Goal: Task Accomplishment & Management: Use online tool/utility

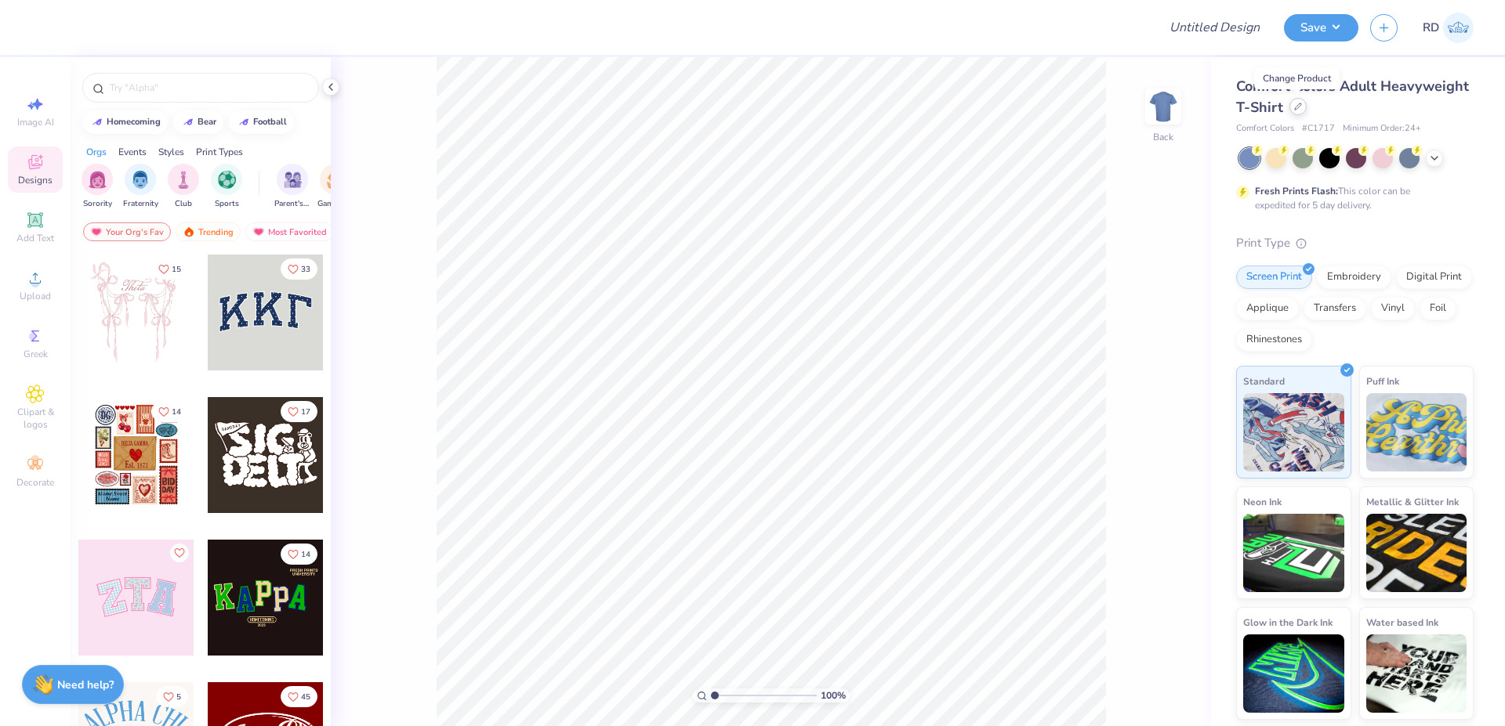
click at [1295, 103] on icon at bounding box center [1298, 107] width 8 height 8
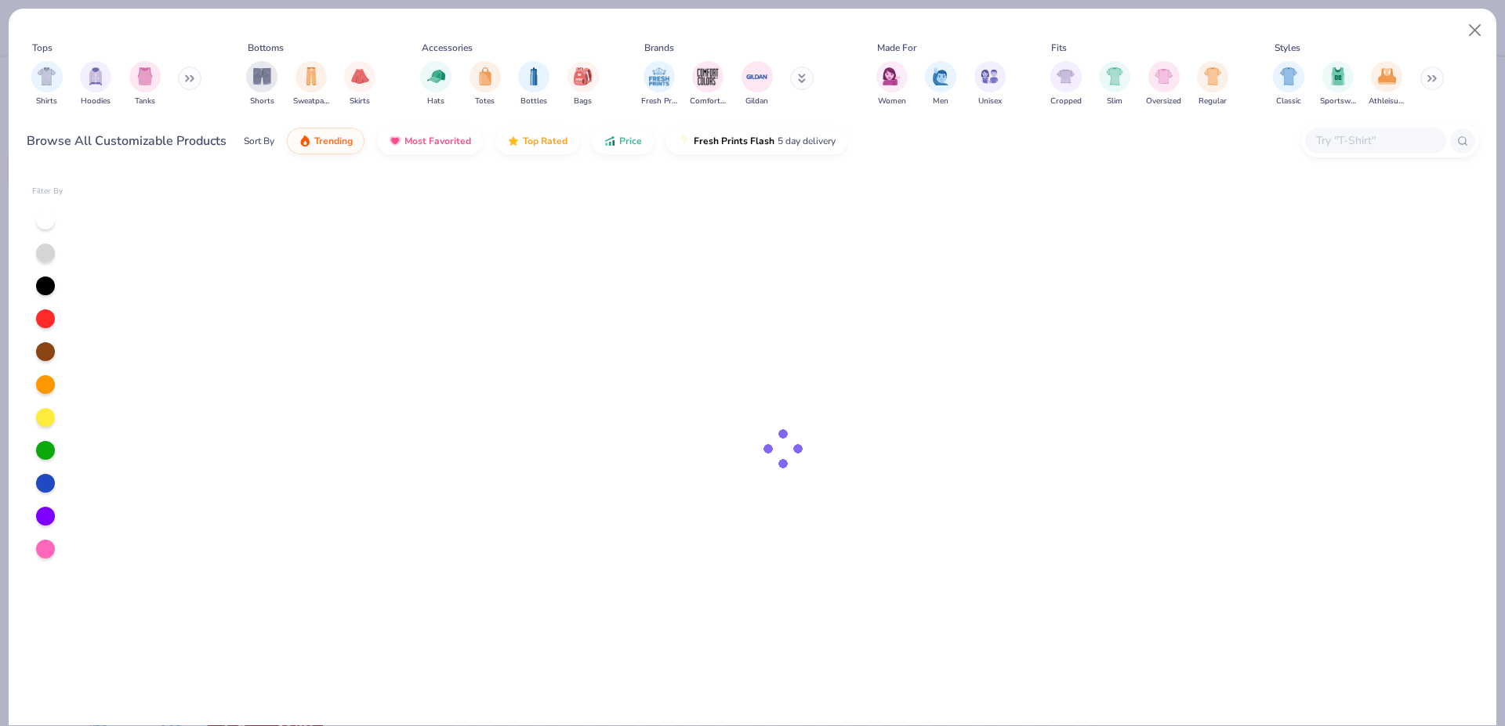
click at [1348, 136] on input "text" at bounding box center [1374, 141] width 121 height 18
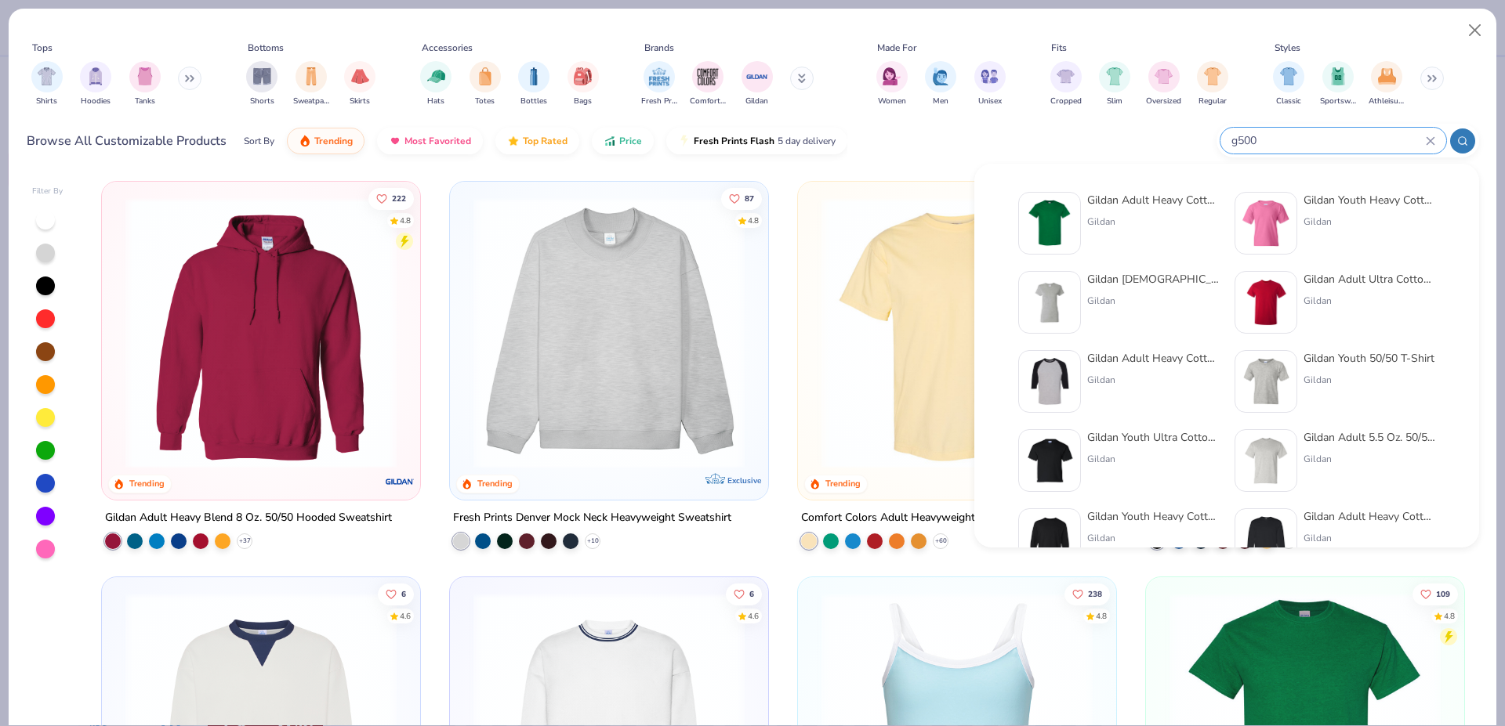
type input "g500"
click at [1041, 205] on img at bounding box center [1049, 223] width 49 height 49
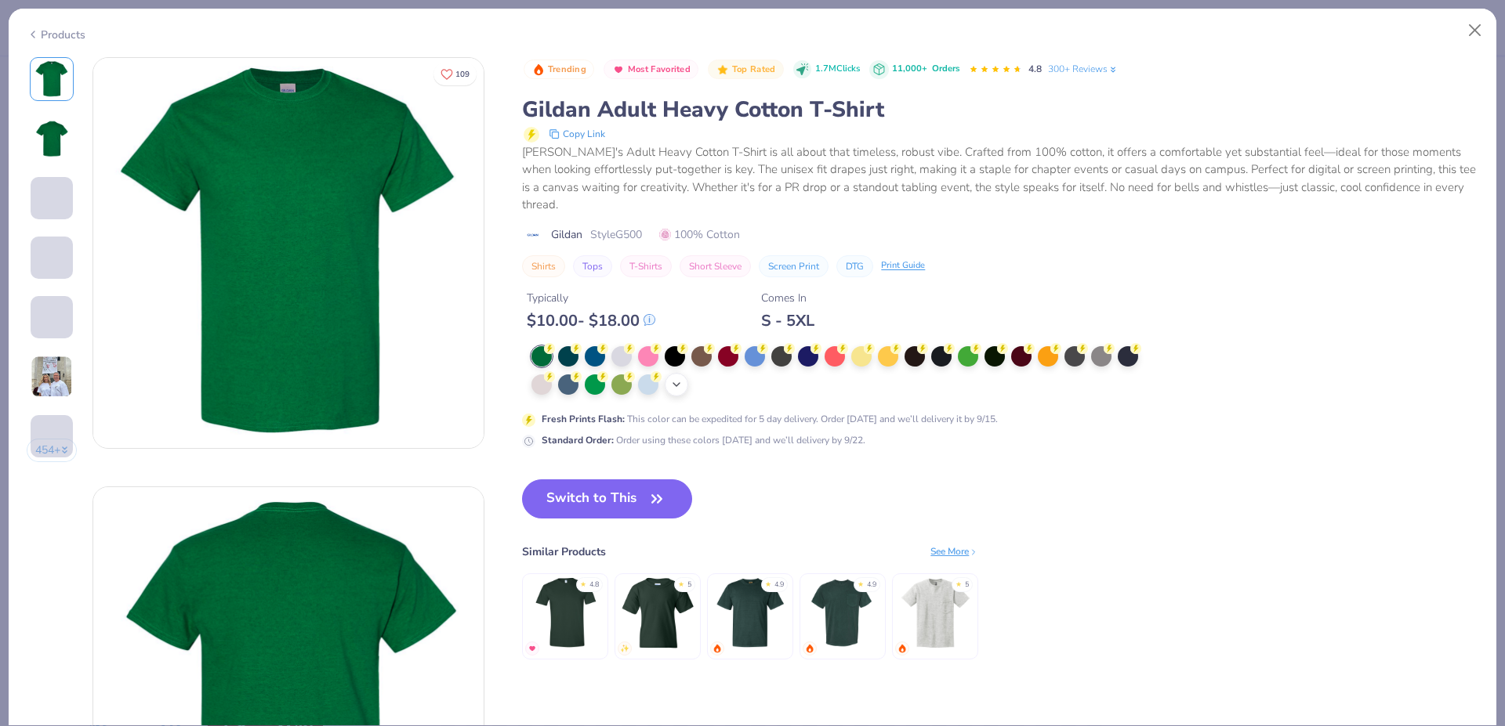
click at [672, 384] on icon at bounding box center [676, 385] width 13 height 13
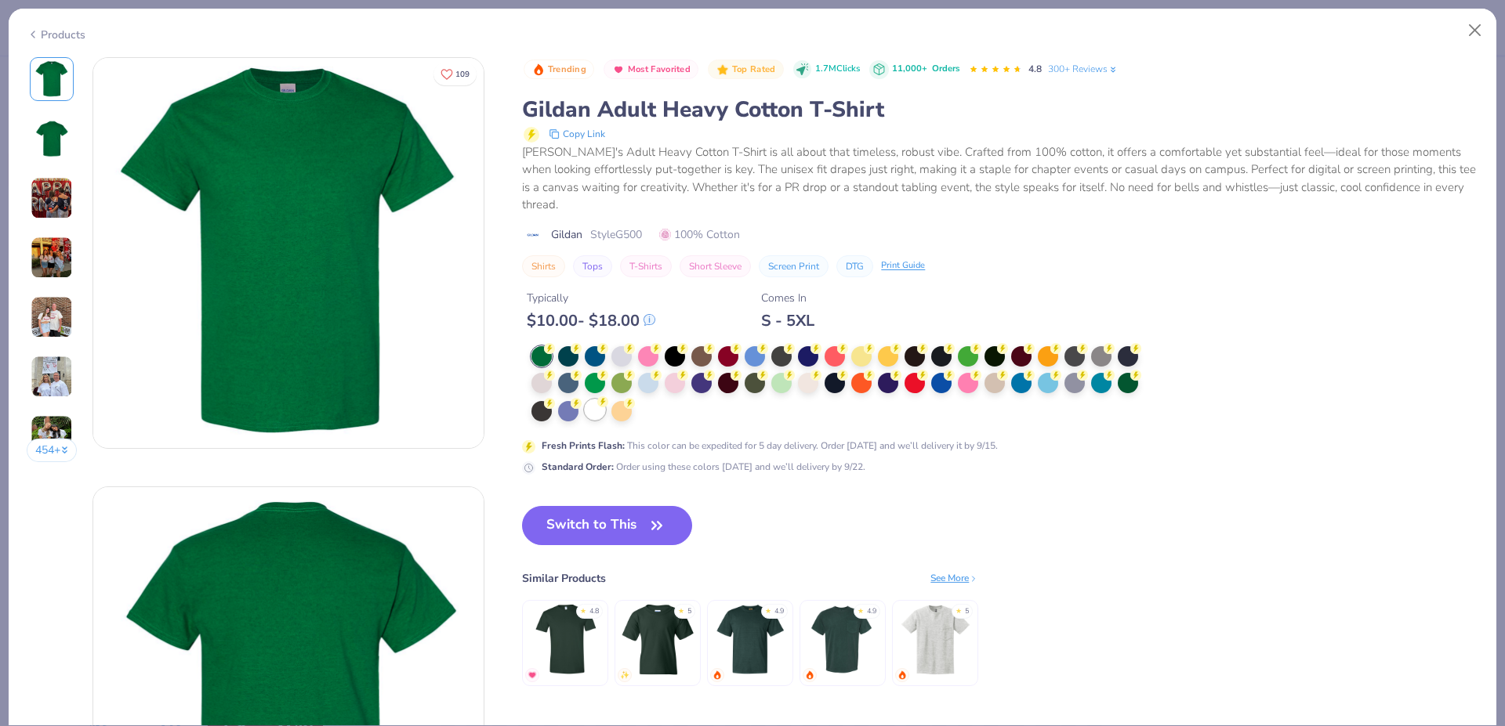
click at [594, 411] on div at bounding box center [595, 410] width 20 height 20
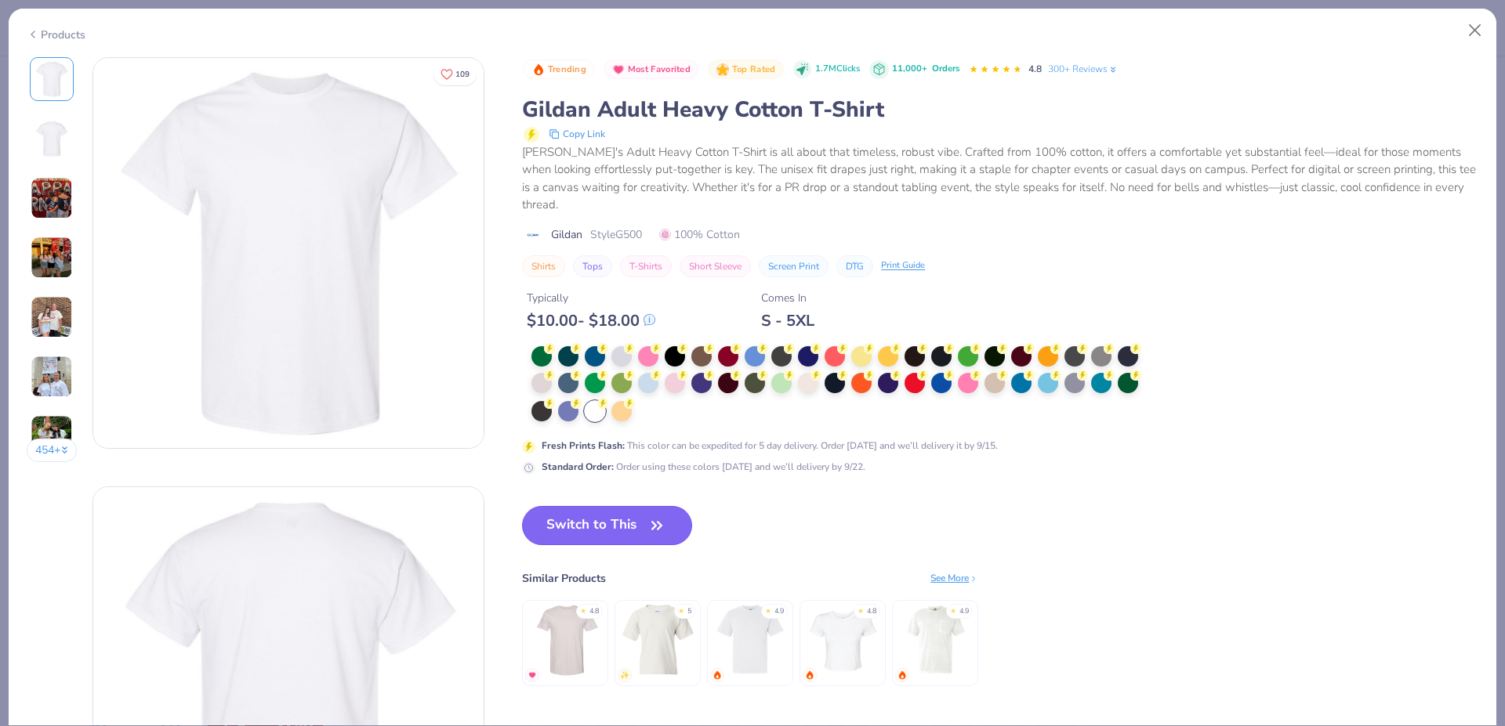
click at [613, 523] on button "Switch to This" at bounding box center [607, 525] width 170 height 39
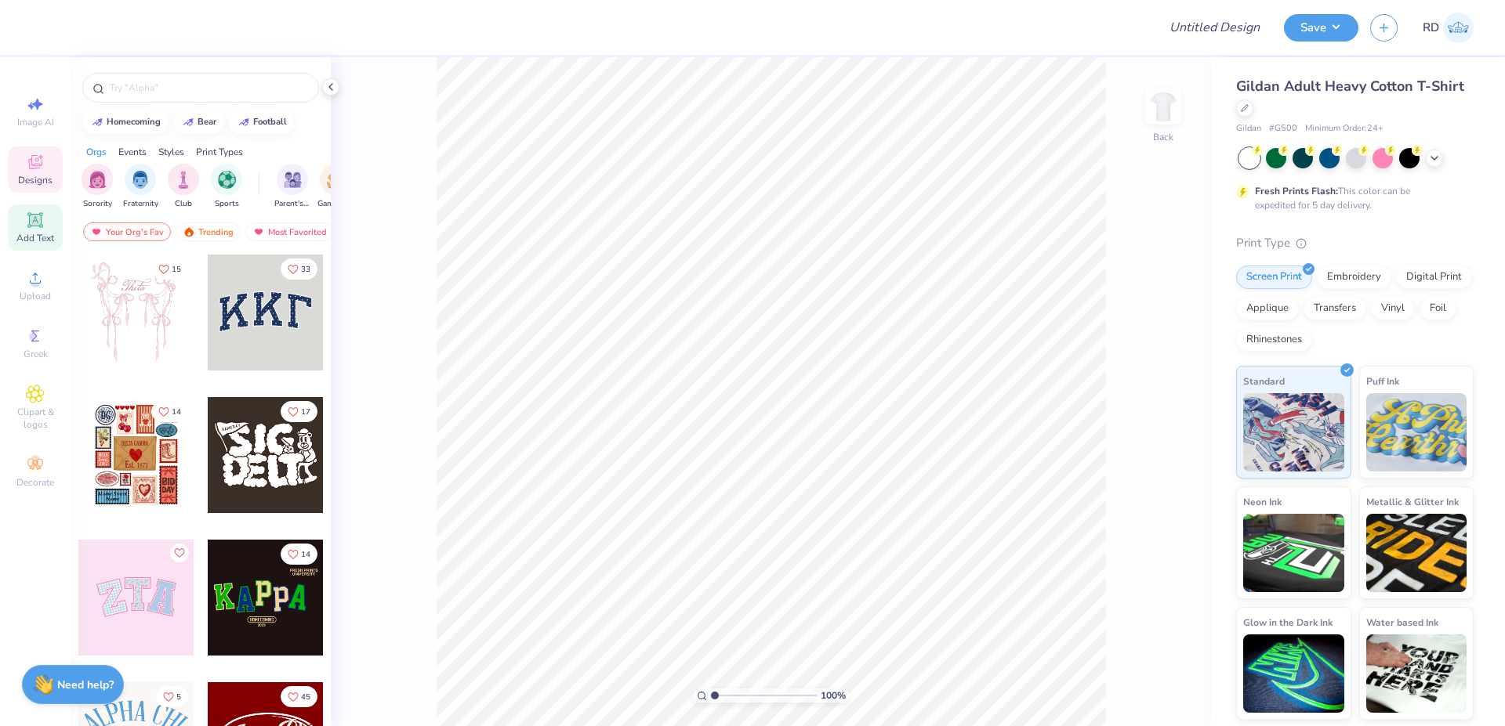
click at [38, 232] on span "Add Text" at bounding box center [35, 238] width 38 height 13
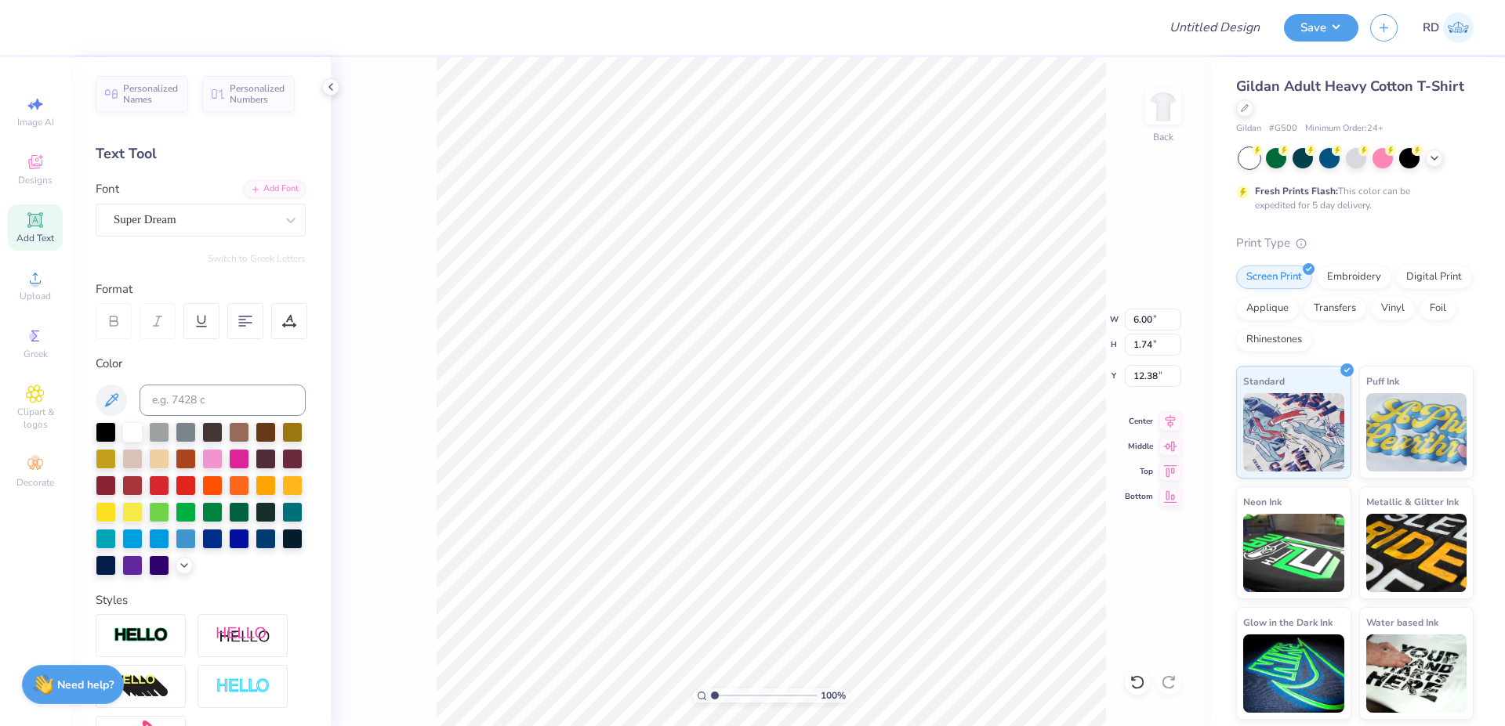
scroll to position [0, 10]
type textarea "Outdoor Adventures Club"
click at [246, 180] on div "Add Font" at bounding box center [275, 188] width 62 height 18
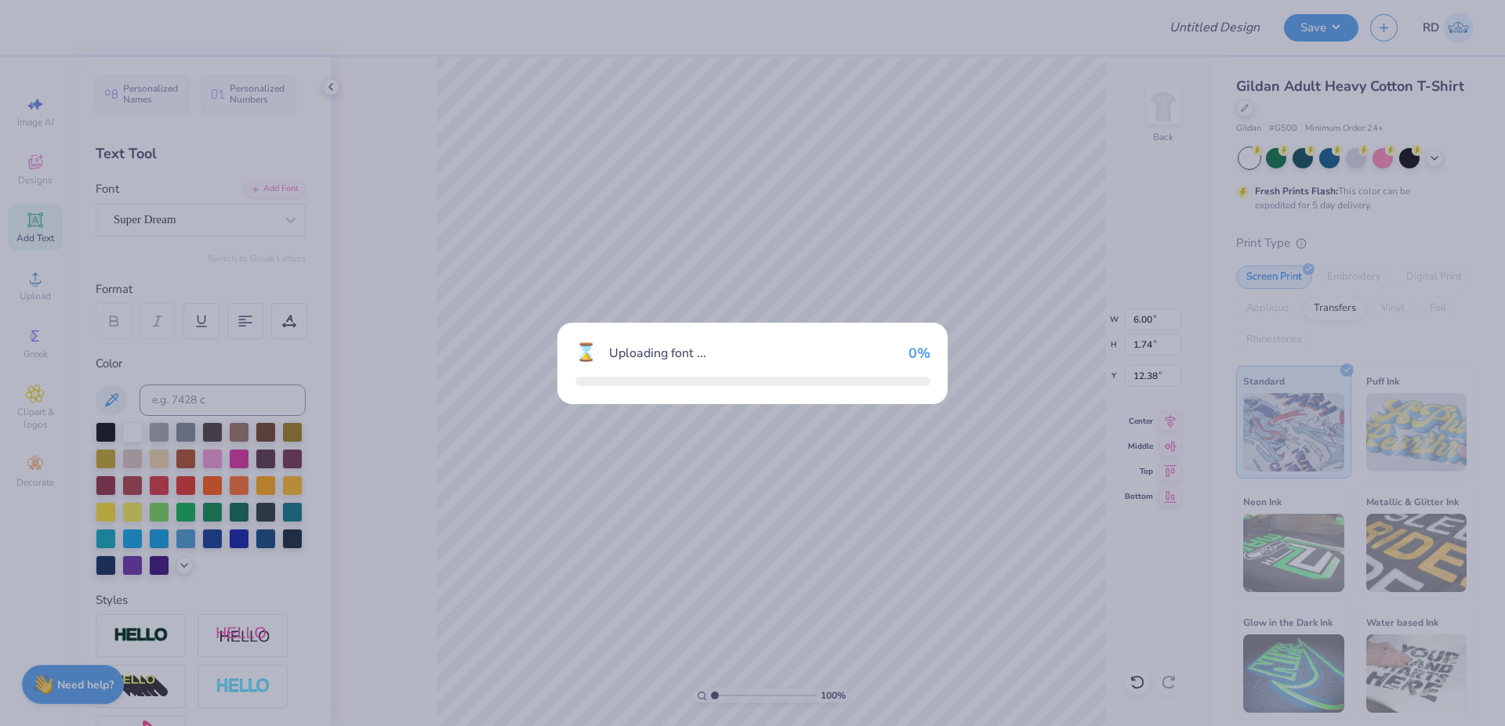
type input "15.02"
type input "0.90"
type input "12.80"
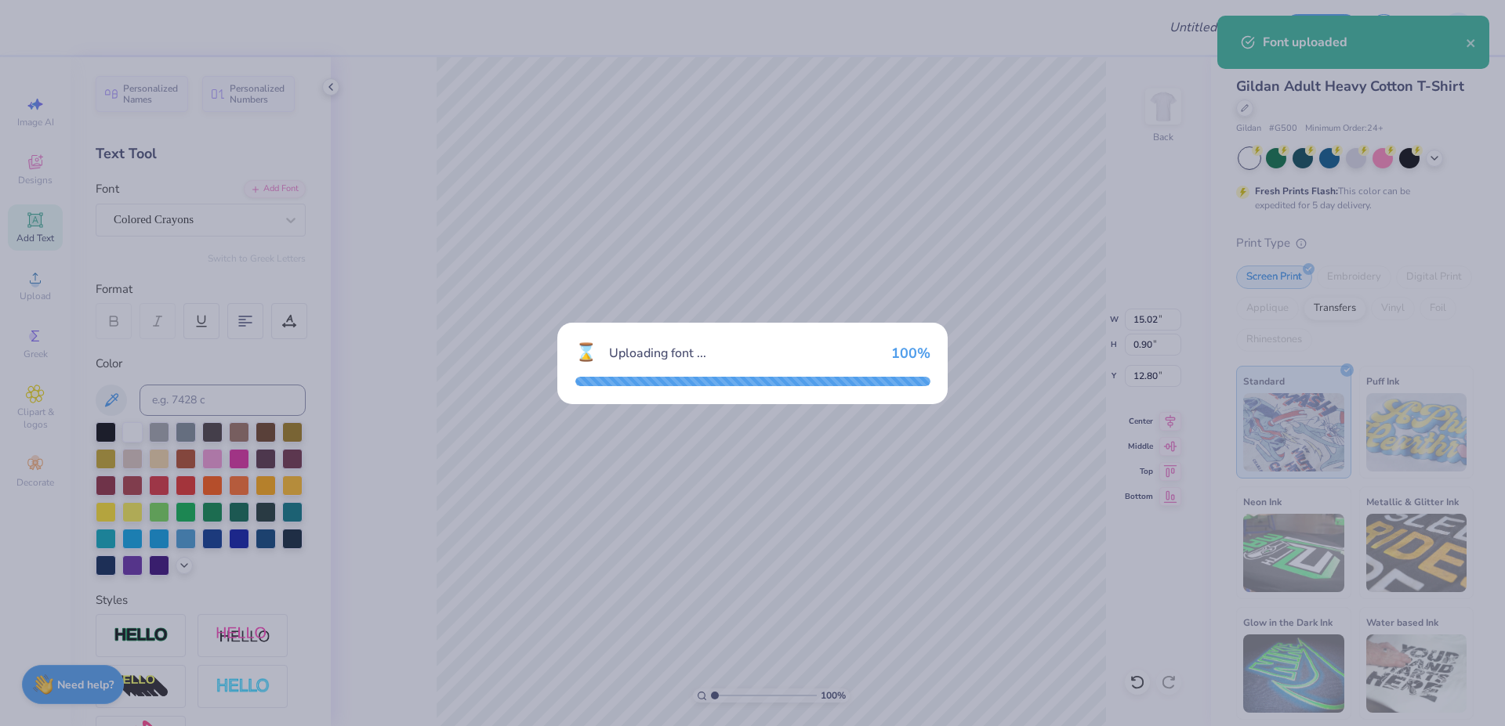
type input "15.05"
type input "0.99"
type input "12.76"
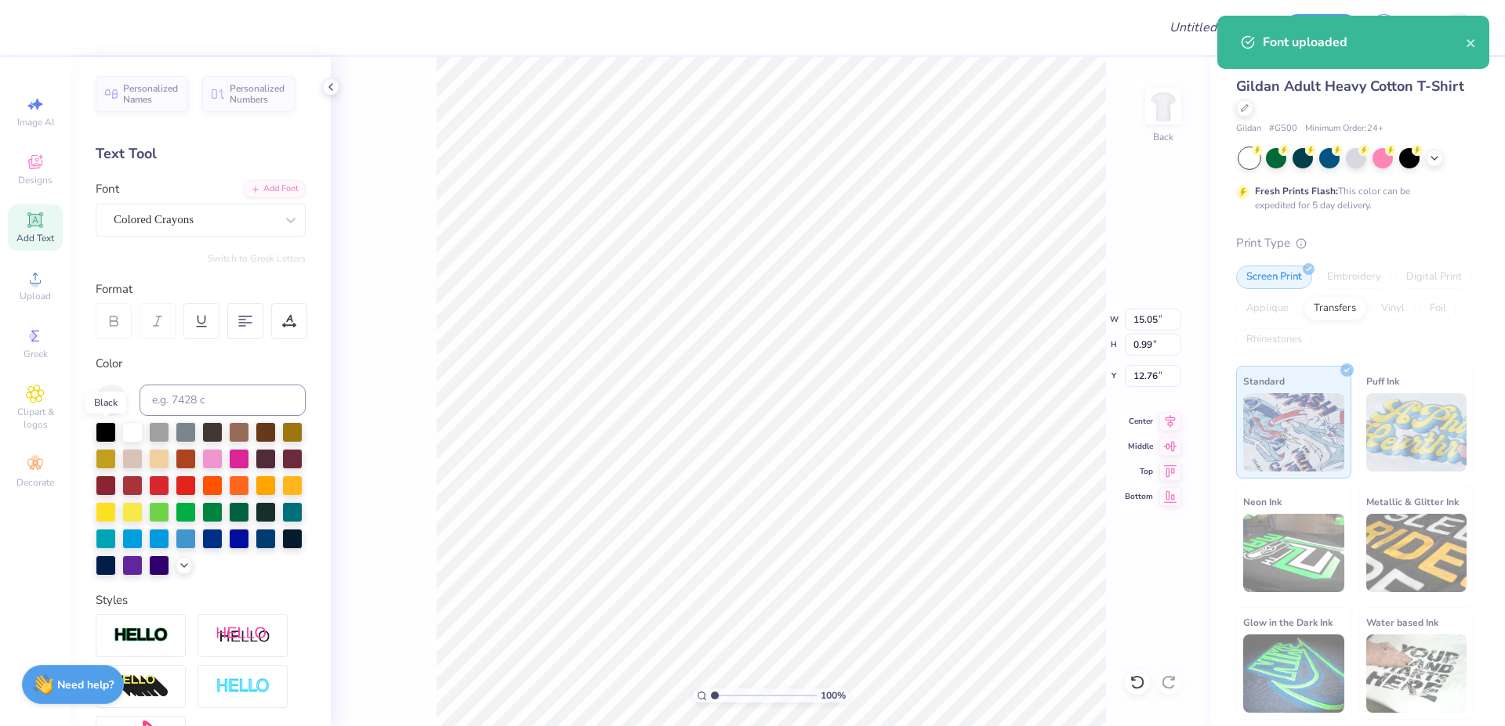
click at [103, 436] on div at bounding box center [106, 432] width 20 height 20
type input "15.02"
type input "0.98"
type input "12.77"
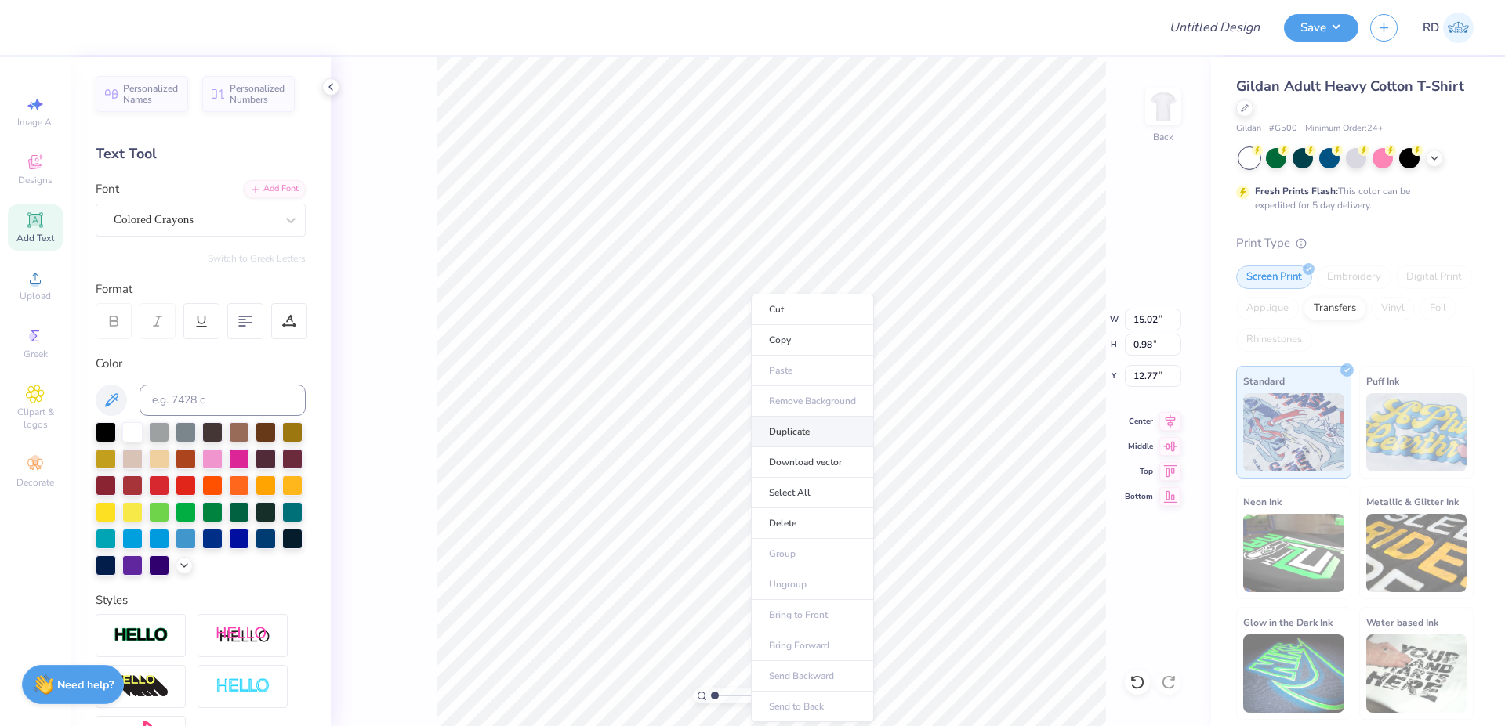
click at [772, 426] on li "Duplicate" at bounding box center [812, 432] width 123 height 31
type input "15.00"
type input "13.77"
type input "15.02"
type input "11.31"
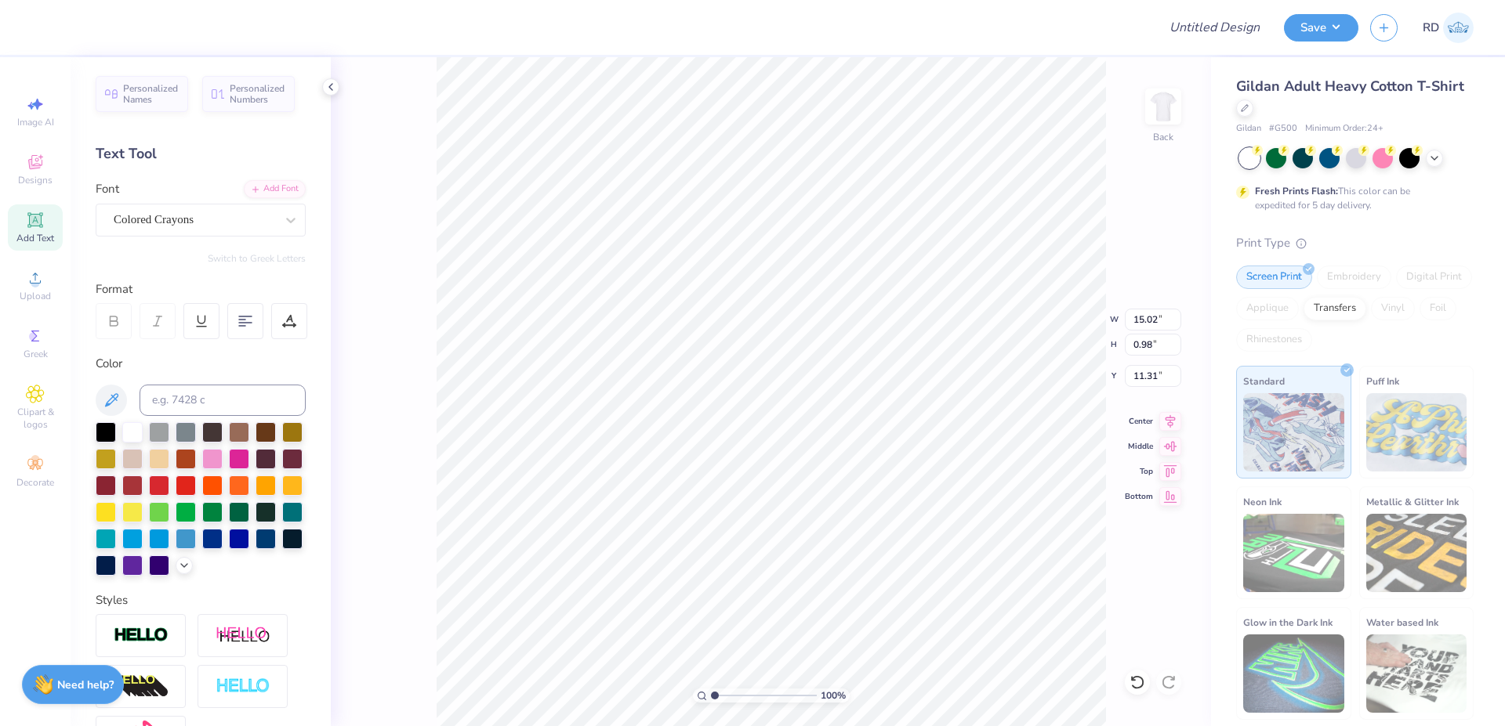
scroll to position [0, 6]
type textarea "Outdoor"
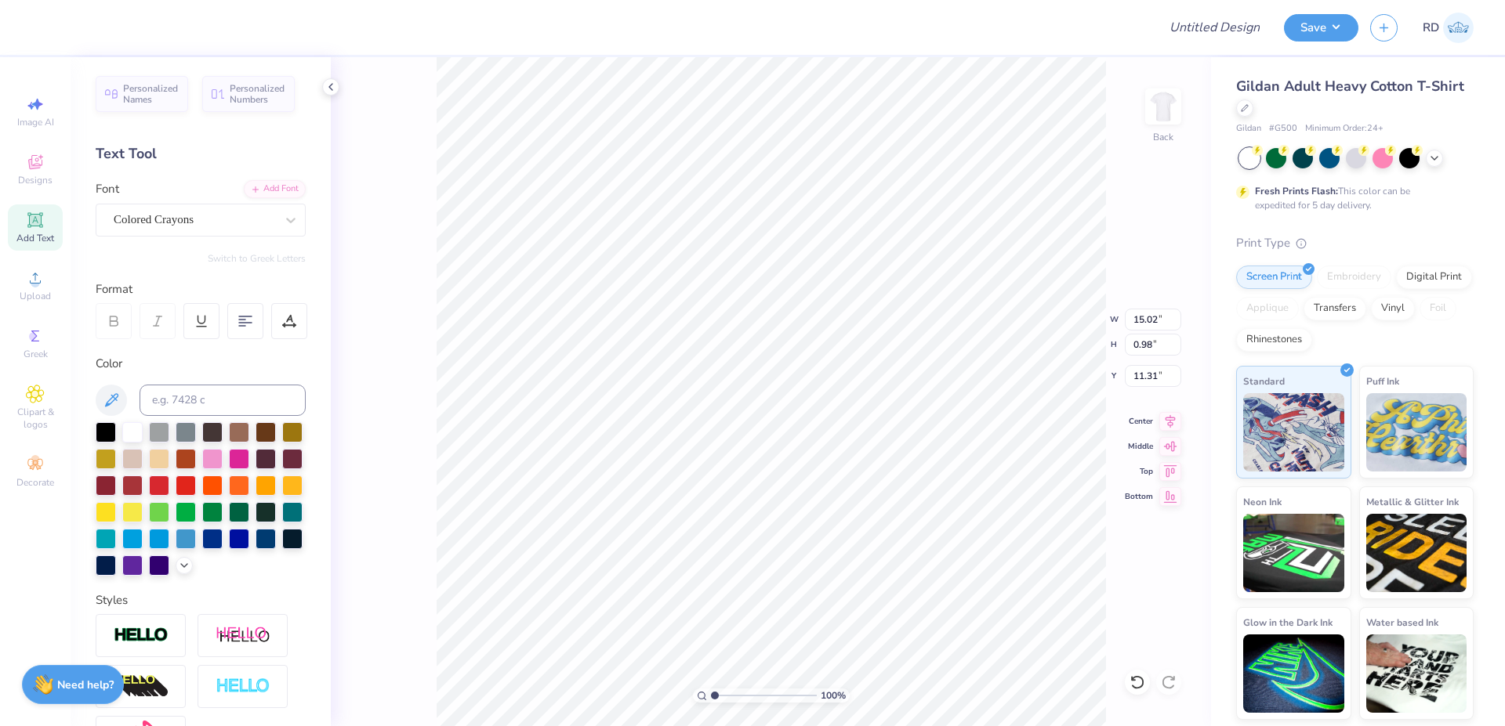
type input "15.00"
type input "15.22"
click at [1146, 323] on input "4.70" at bounding box center [1153, 320] width 56 height 22
paste input "1.937"
type input "1.94"
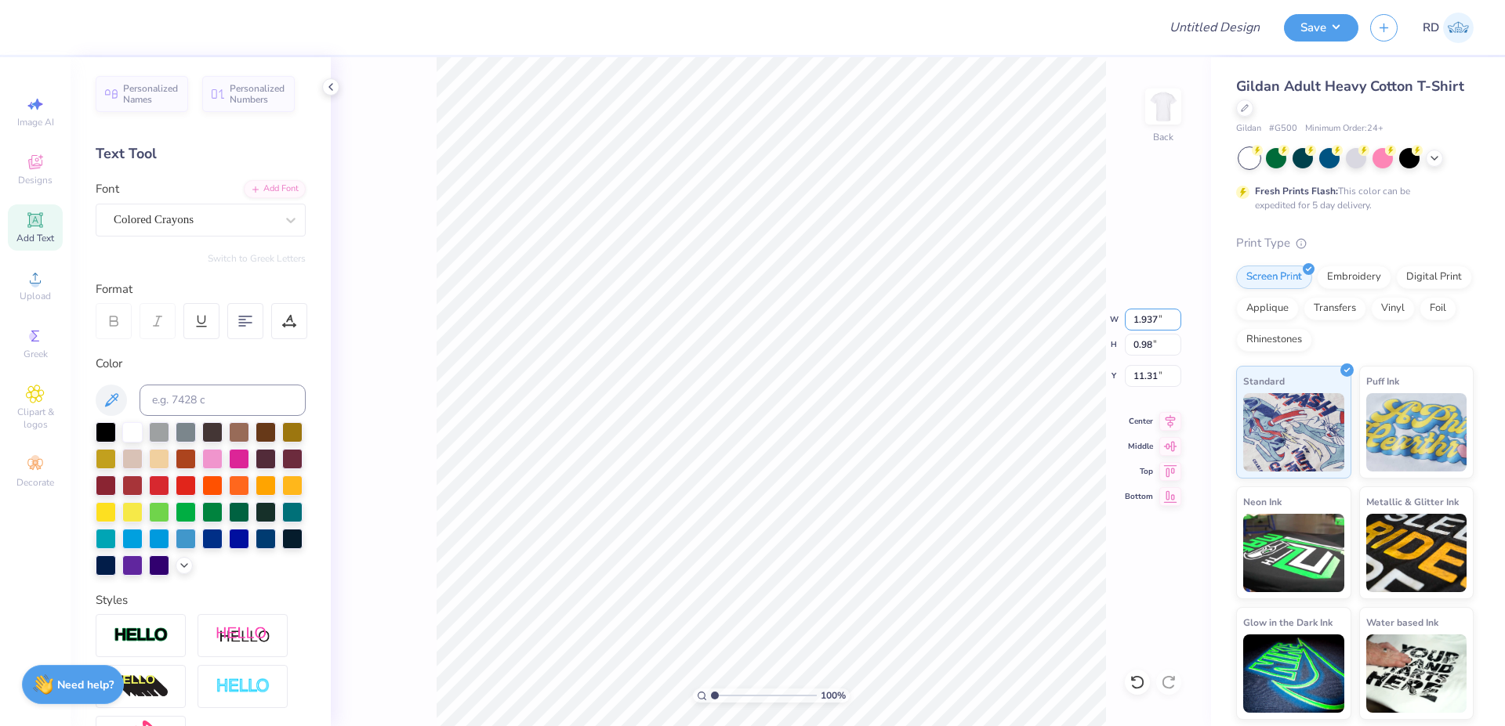
type input "0.40"
type input "11.60"
click at [730, 695] on input "range" at bounding box center [764, 696] width 106 height 14
type input "2.53"
click at [792, 425] on li "Duplicate" at bounding box center [824, 432] width 123 height 31
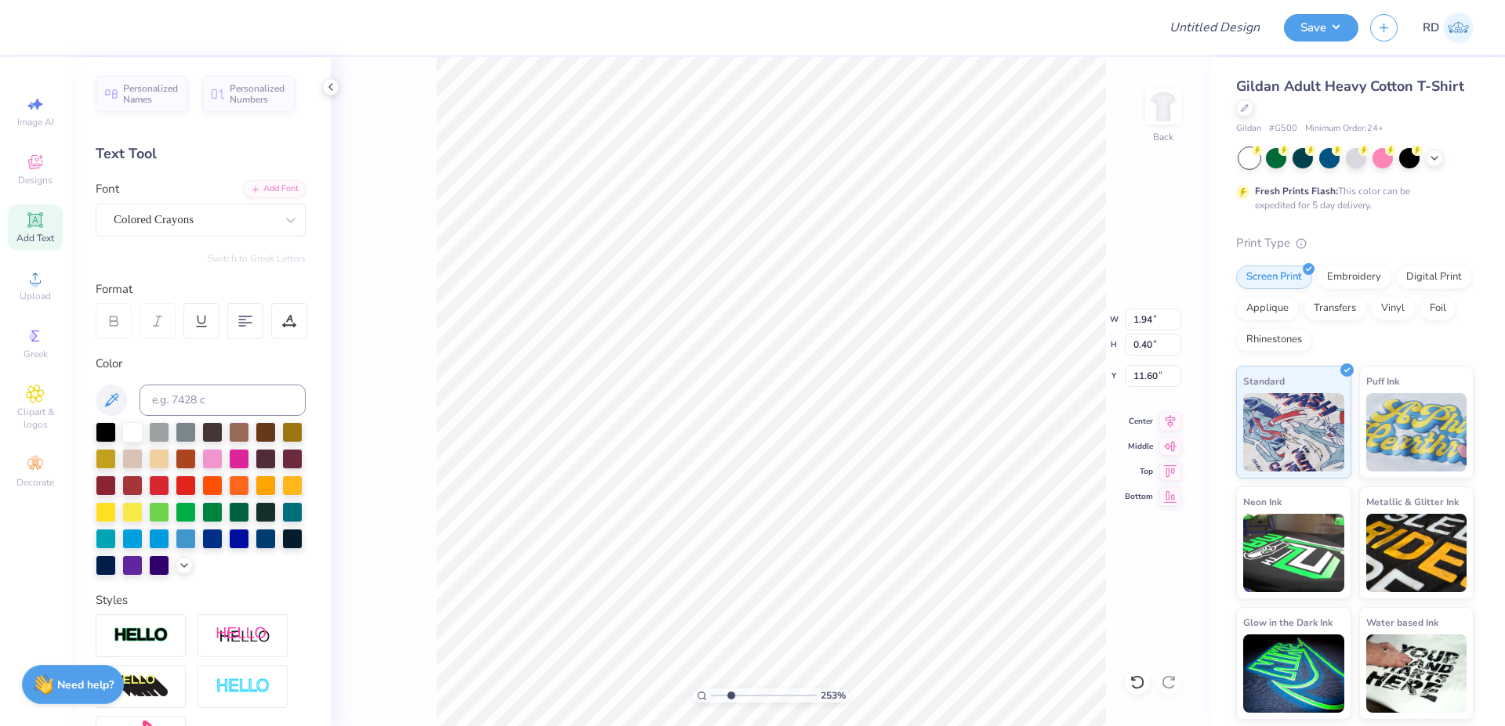
type input "12.60"
click at [753, 695] on input "range" at bounding box center [764, 696] width 106 height 14
type input "4.69"
type textarea "Adventures Club"
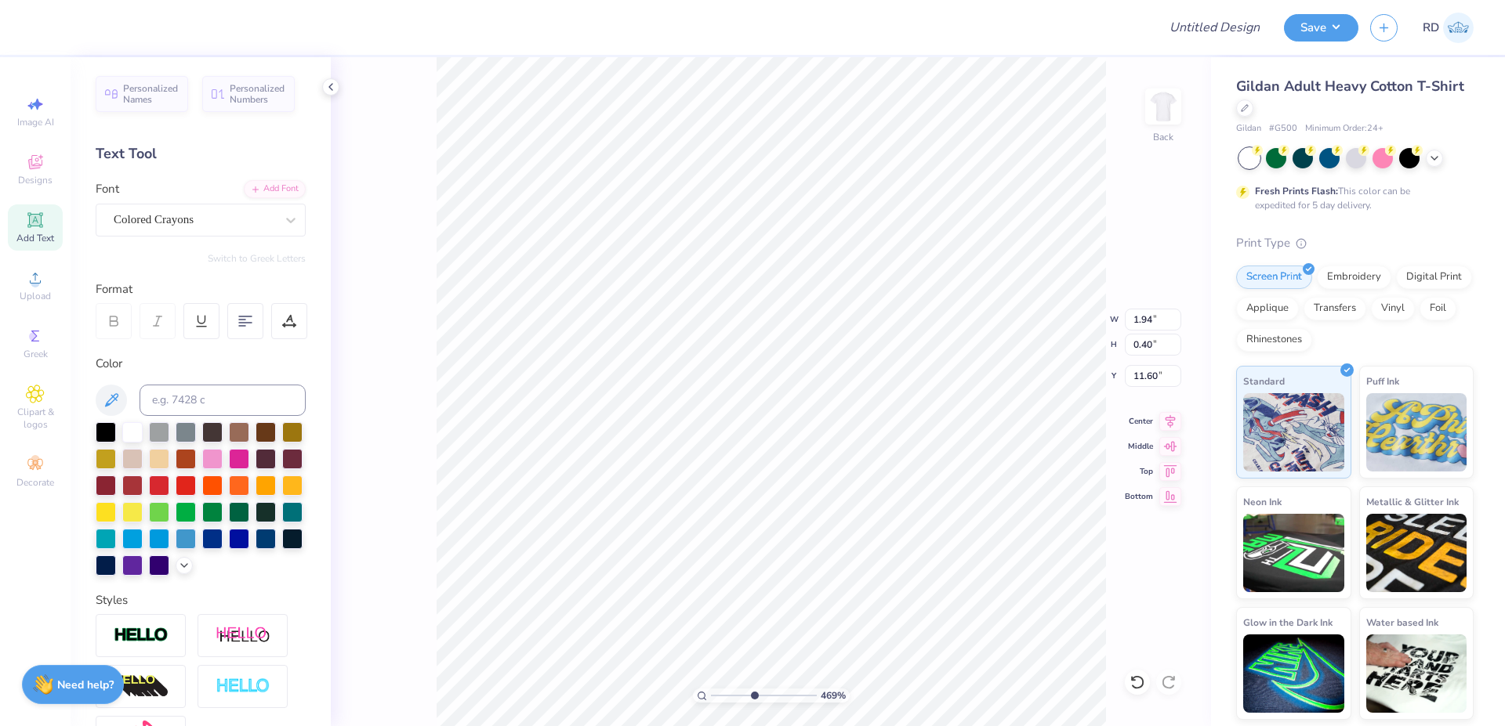
type input "12.10"
type input "2.38"
click at [729, 694] on input "range" at bounding box center [764, 696] width 106 height 14
click at [45, 299] on span "Upload" at bounding box center [35, 296] width 31 height 13
click at [33, 292] on span "Upload" at bounding box center [35, 296] width 31 height 13
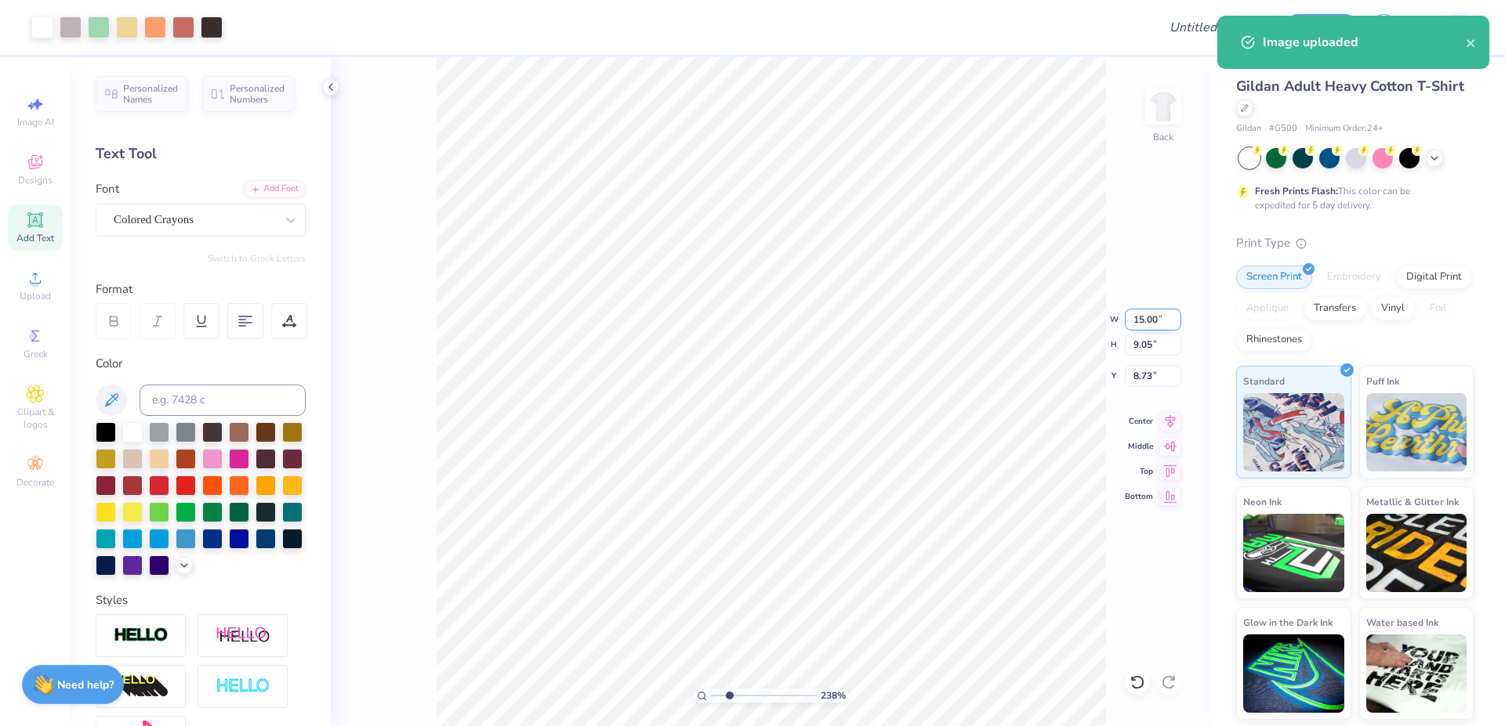
click at [1152, 318] on input "15.00" at bounding box center [1153, 320] width 56 height 22
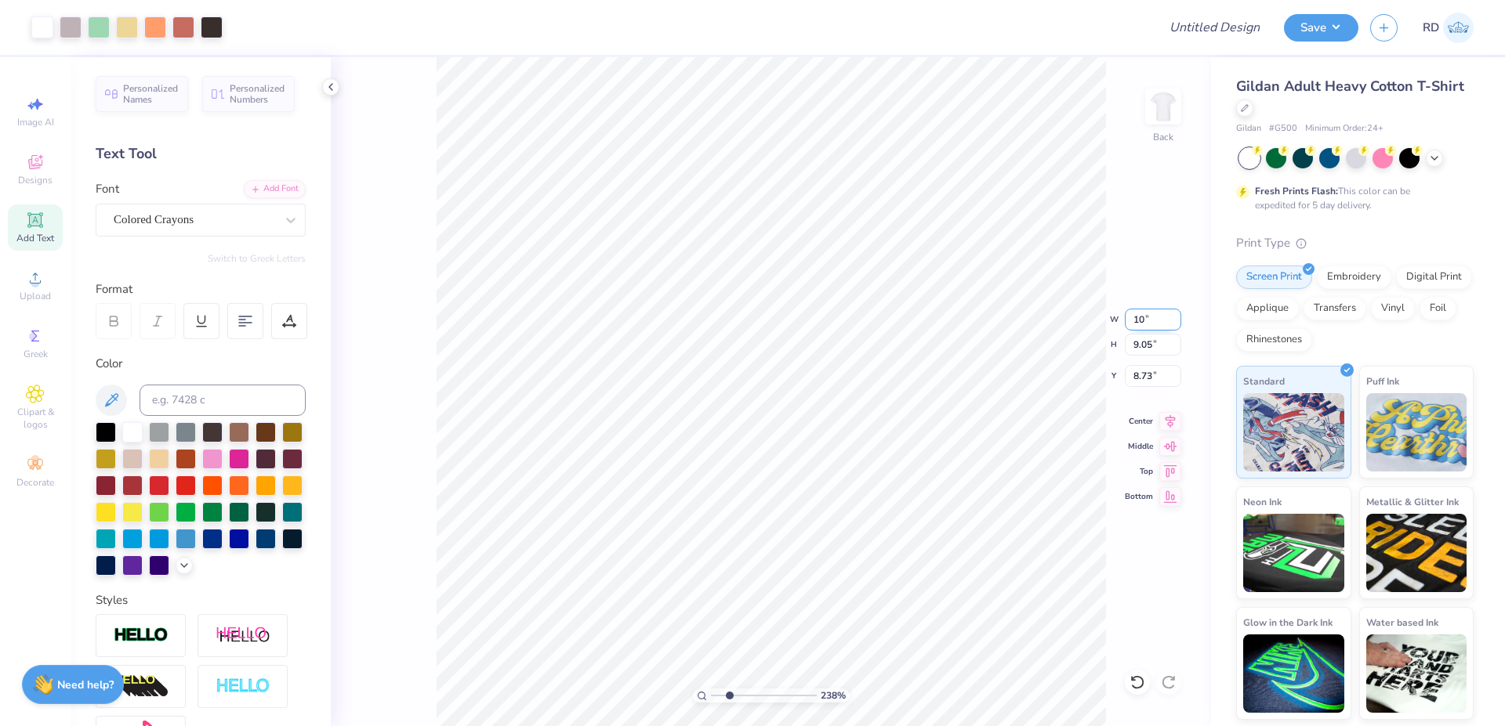
type input "10.00"
type input "6.03"
type input "11.16"
click at [832, 712] on li "Send to Back" at bounding box center [853, 707] width 123 height 31
click at [743, 699] on input "range" at bounding box center [764, 696] width 106 height 14
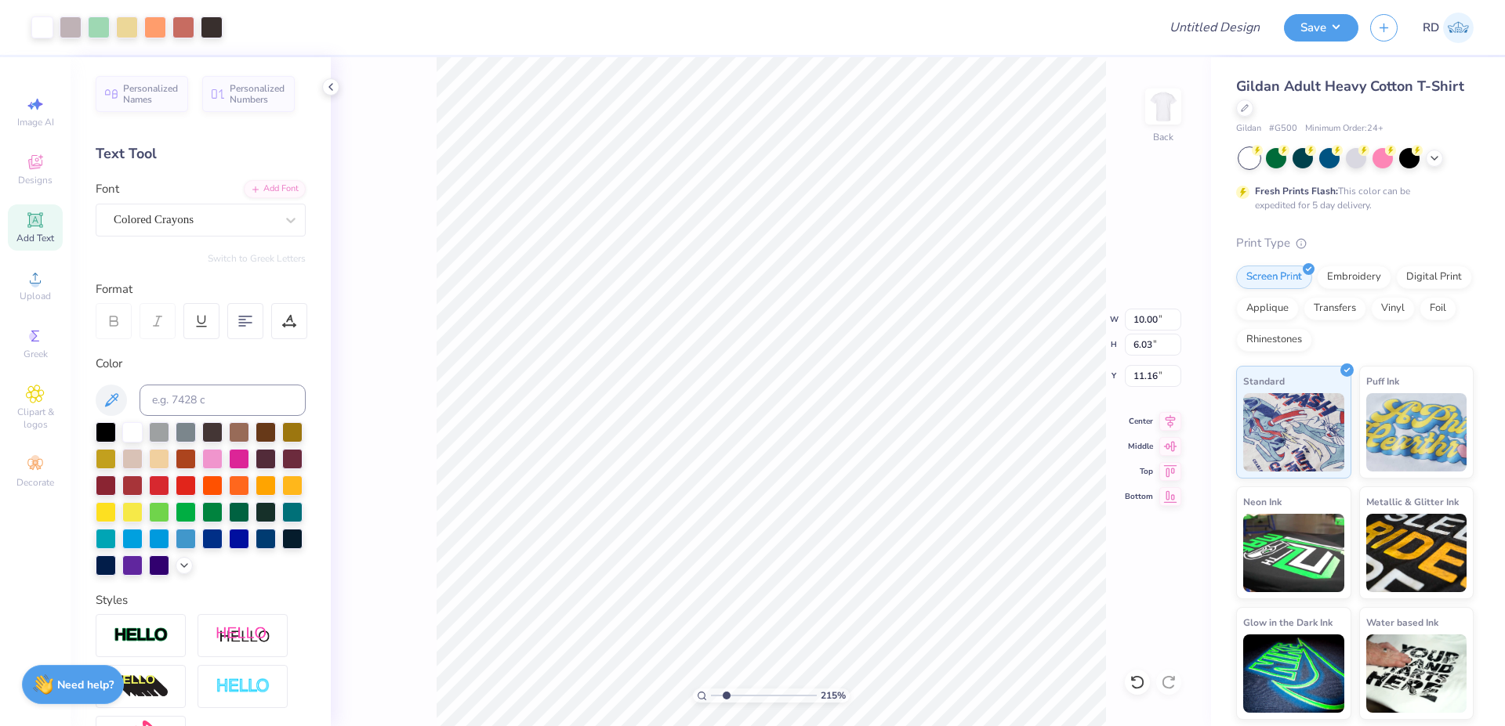
click at [687, 696] on div "215 %" at bounding box center [771, 391] width 669 height 669
type input "1"
click at [711, 696] on input "range" at bounding box center [764, 696] width 106 height 14
click at [1150, 379] on input "11.16" at bounding box center [1153, 376] width 56 height 22
type input "3.00"
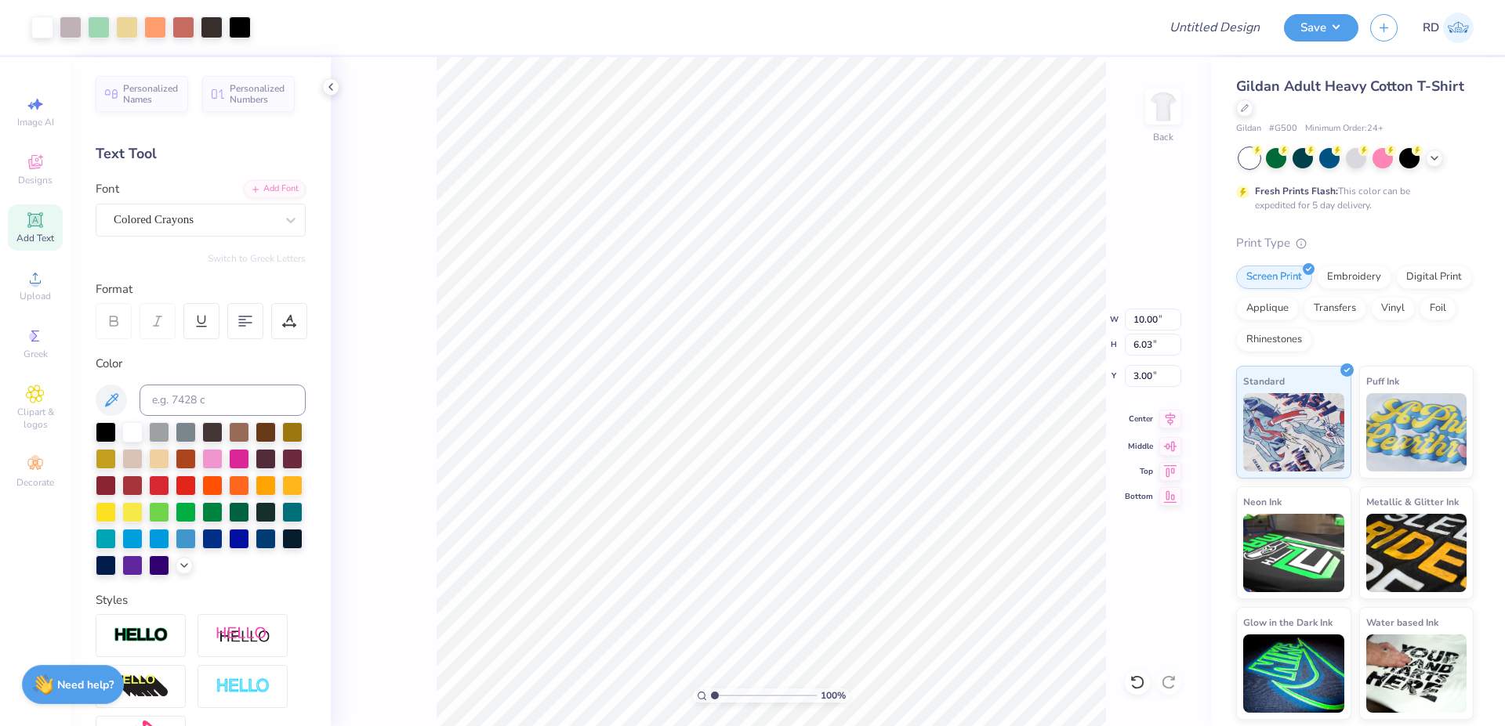
click at [1172, 420] on icon at bounding box center [1170, 418] width 10 height 13
click at [1215, 34] on input "Design Title" at bounding box center [1195, 27] width 154 height 31
paste input "FPS240035"
type input "FPS240035"
click at [1332, 34] on button "Save" at bounding box center [1321, 25] width 74 height 27
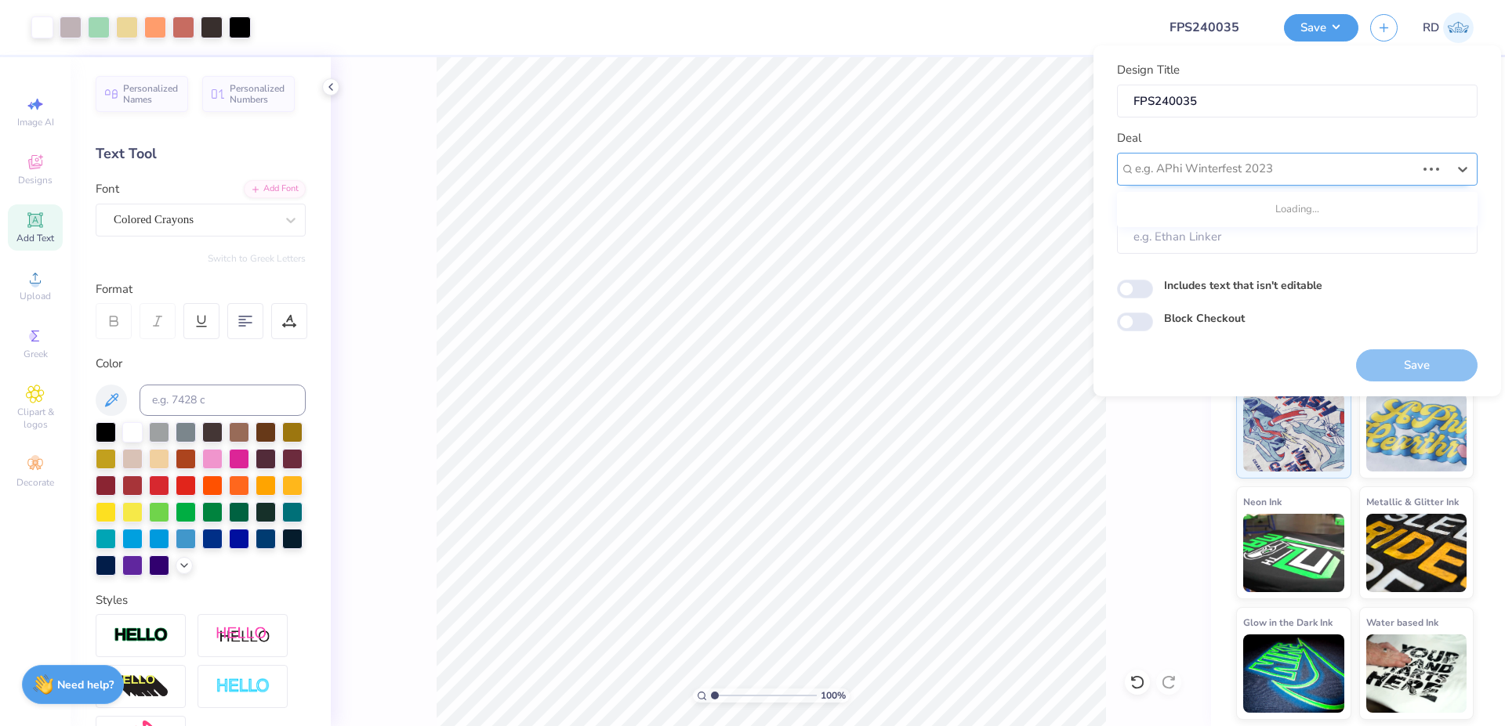
click at [1255, 167] on div at bounding box center [1275, 168] width 281 height 21
click at [1239, 202] on div "Design Tool Gallery" at bounding box center [1297, 211] width 348 height 26
type input "gallery"
type input "Design Tool Gallery User"
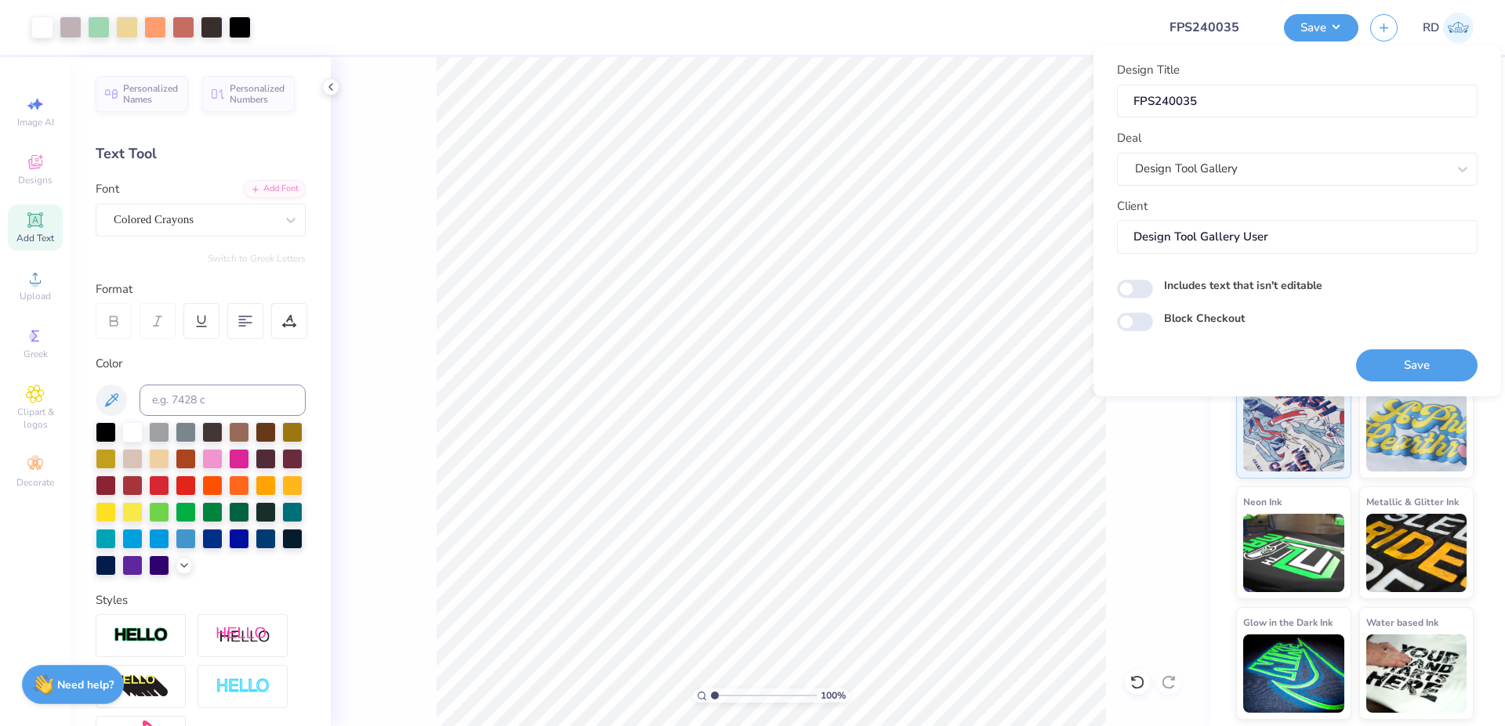
drag, startPoint x: 1392, startPoint y: 353, endPoint x: 1219, endPoint y: 332, distance: 174.5
click at [1392, 353] on button "Save" at bounding box center [1416, 366] width 121 height 32
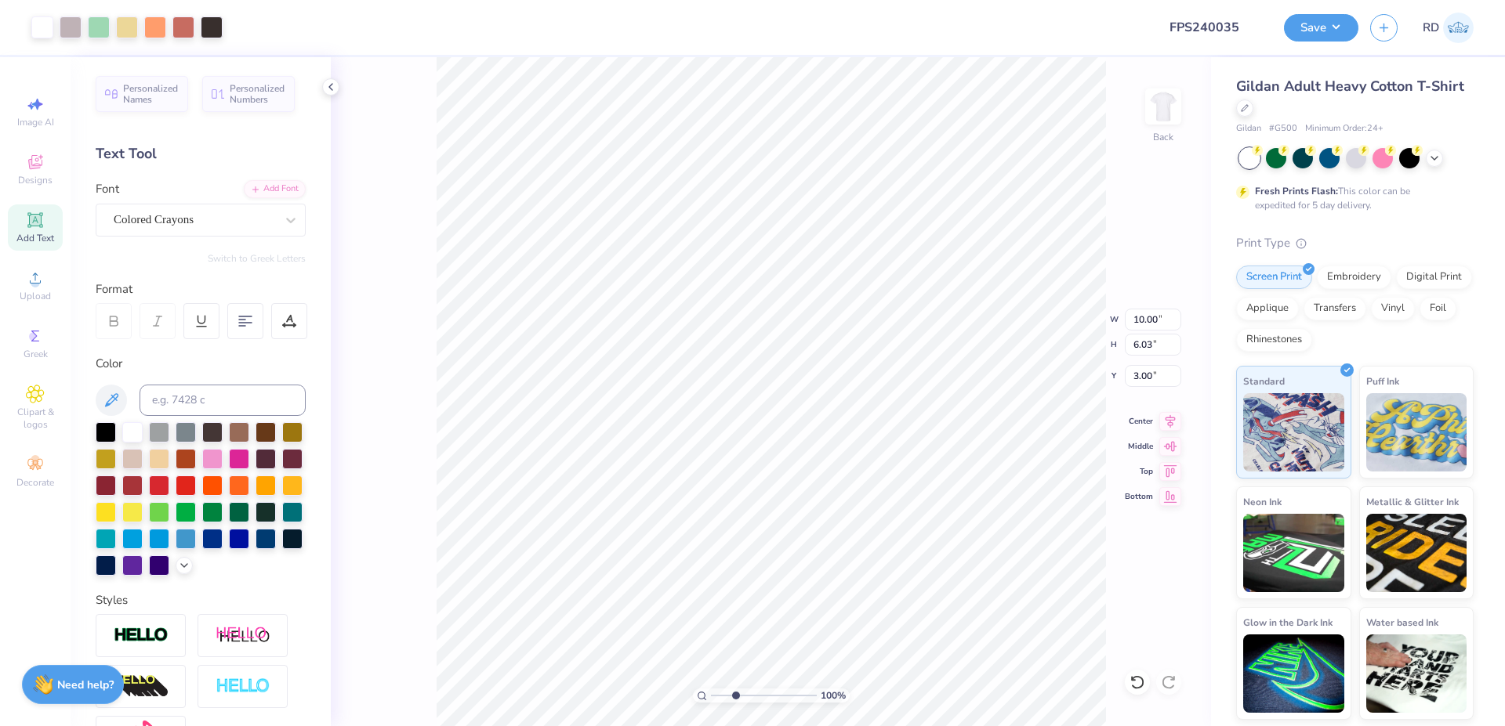
click at [735, 698] on input "range" at bounding box center [764, 696] width 106 height 14
type input "2.97"
click at [197, 404] on input at bounding box center [222, 400] width 166 height 31
type input "1.94"
type input "0.40"
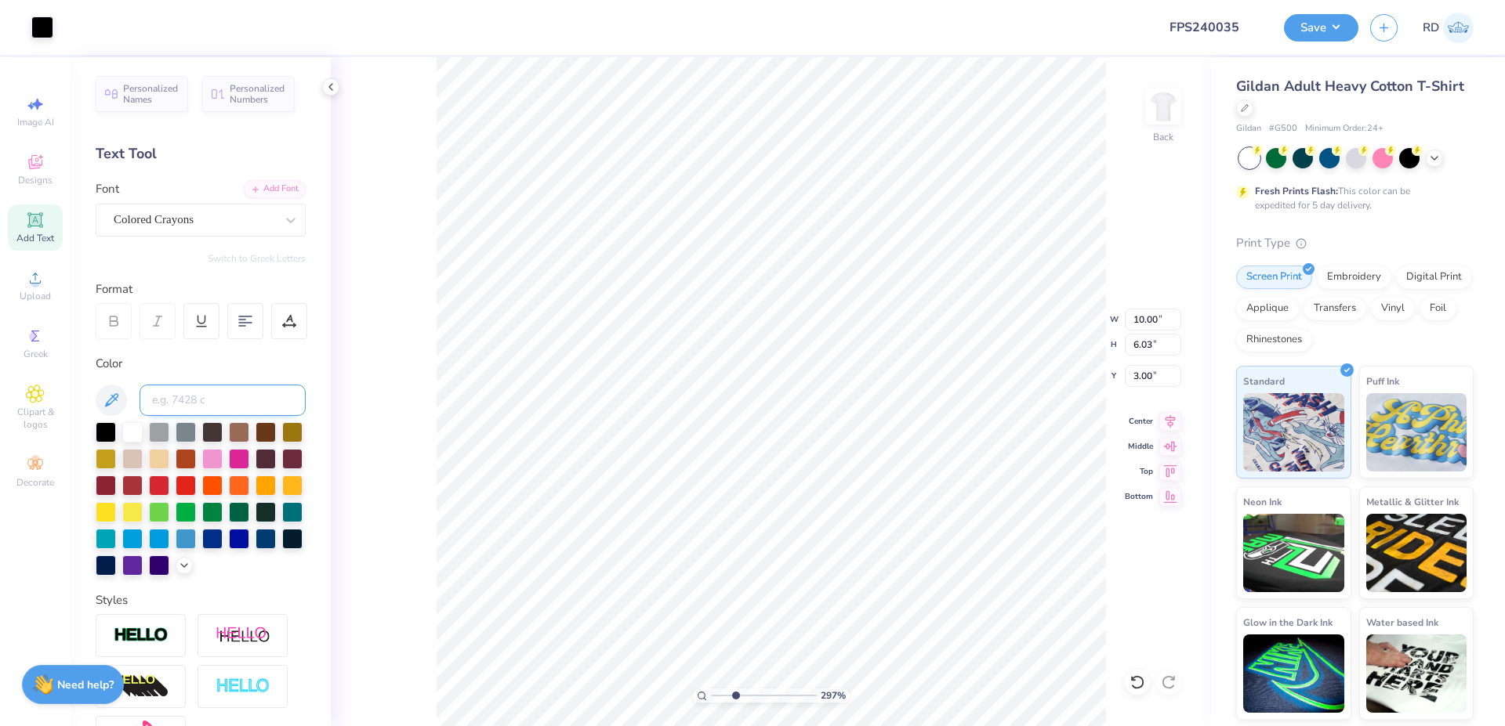
type input "3.93"
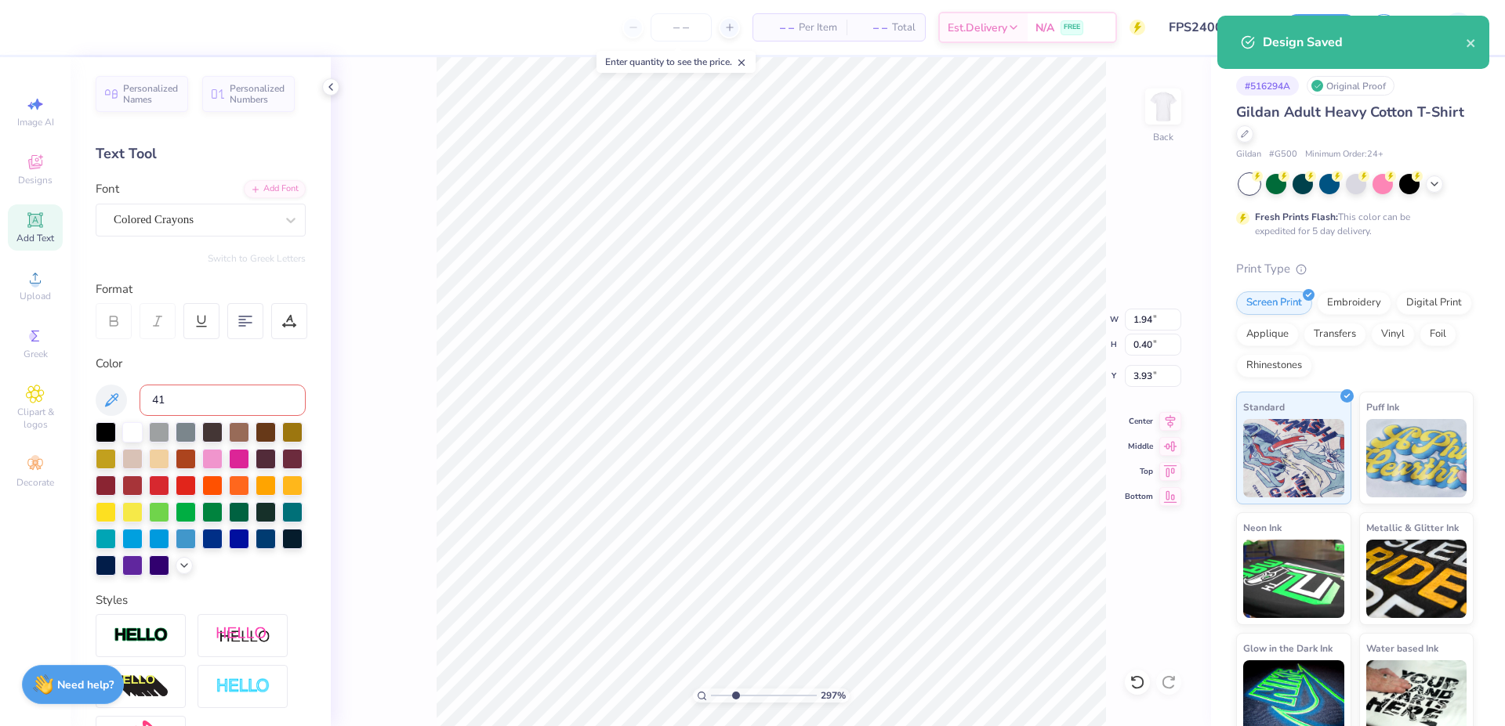
type input "412"
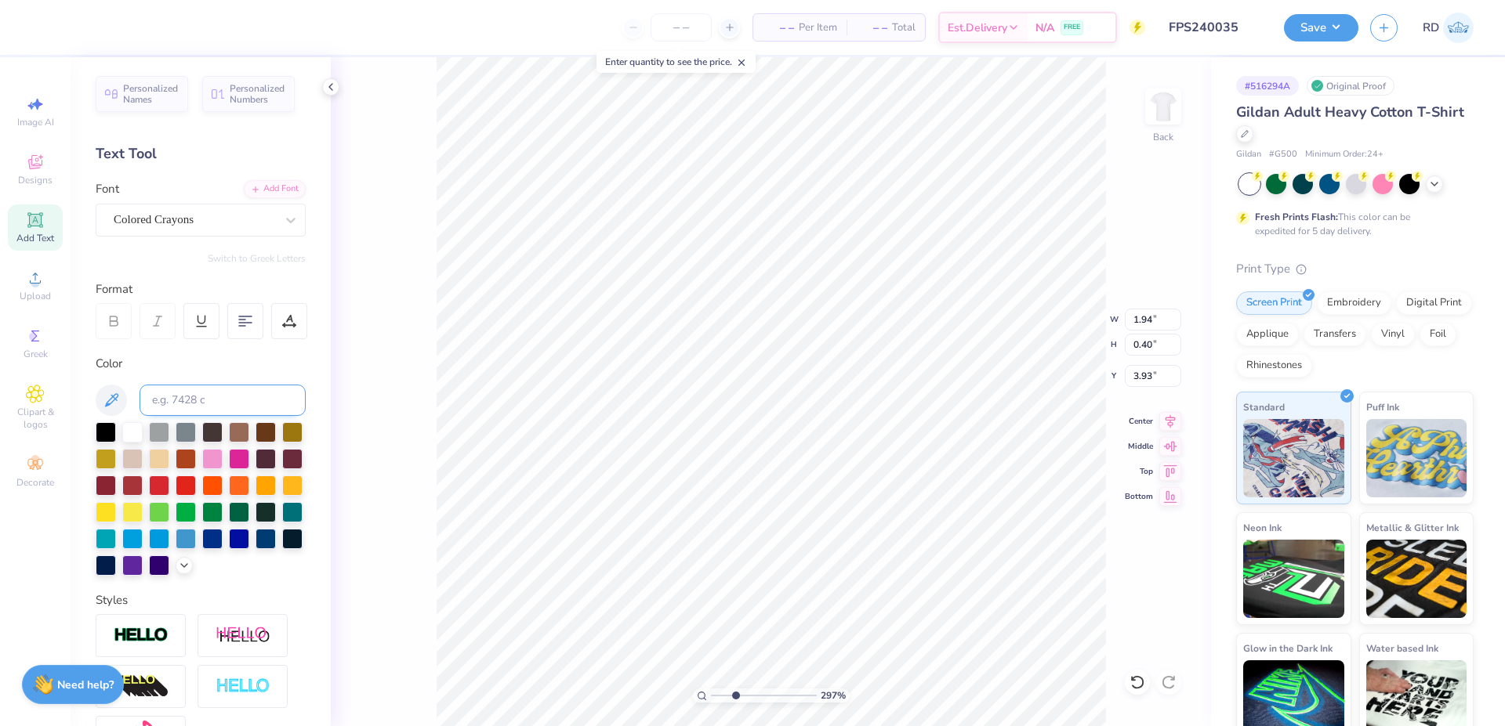
type input "4.15"
type input "4.44"
click at [192, 415] on input at bounding box center [222, 400] width 166 height 31
type input "412"
click at [720, 699] on input "range" at bounding box center [764, 696] width 106 height 14
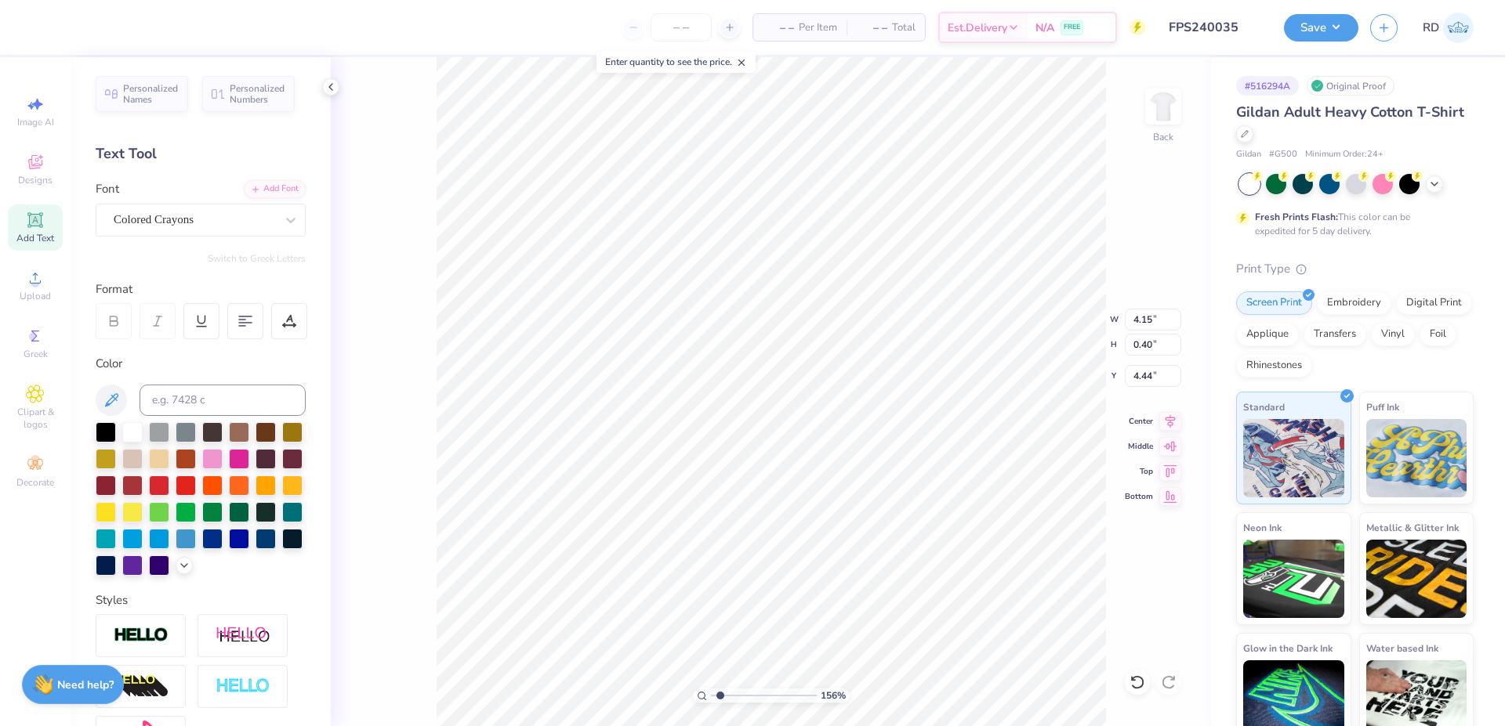
type input "1.56"
type input "10.00"
type input "6.03"
type input "3.00"
click at [1319, 31] on button "Save" at bounding box center [1321, 25] width 74 height 27
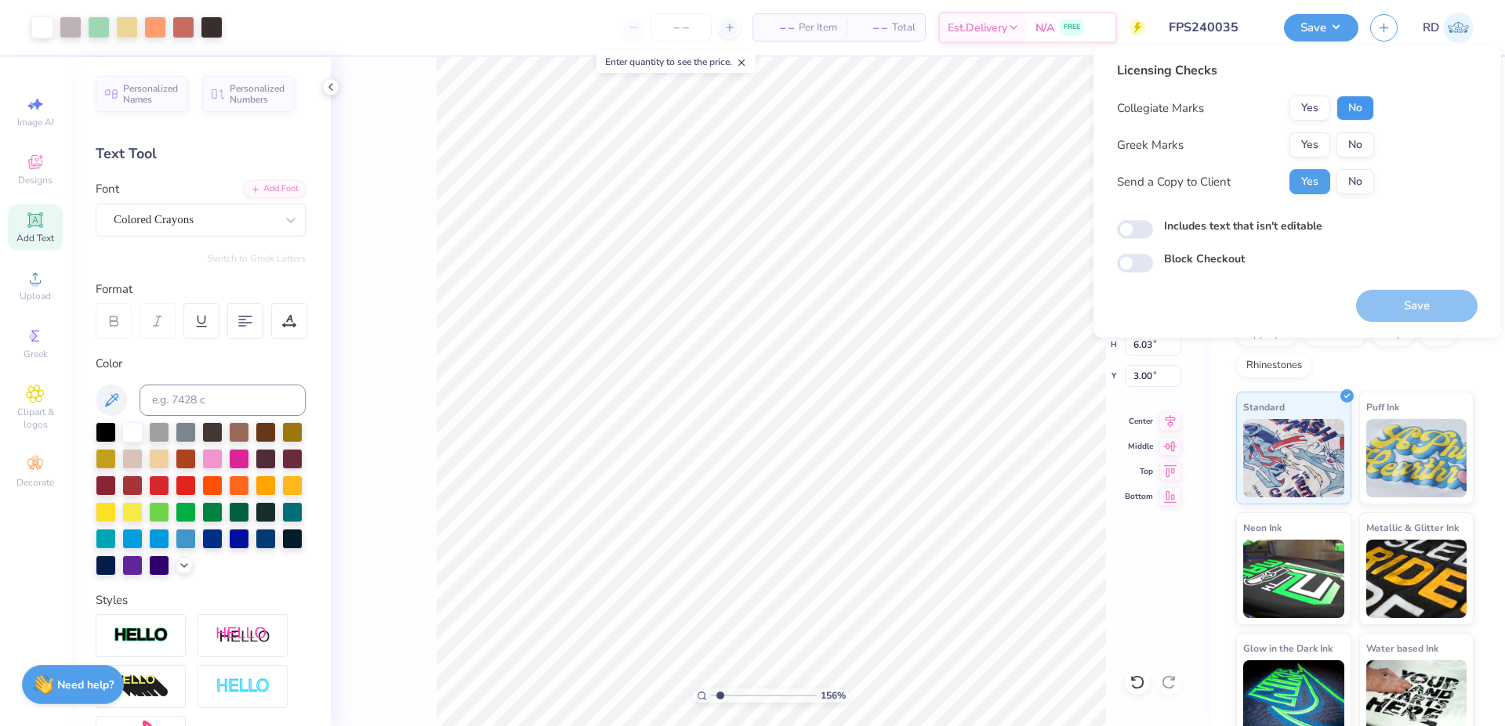
click at [1353, 109] on button "No" at bounding box center [1355, 108] width 38 height 25
click at [1352, 143] on button "No" at bounding box center [1355, 144] width 38 height 25
drag, startPoint x: 1416, startPoint y: 305, endPoint x: 1165, endPoint y: 292, distance: 251.9
click at [1416, 306] on button "Save" at bounding box center [1416, 306] width 121 height 32
